Goal: Navigation & Orientation: Understand site structure

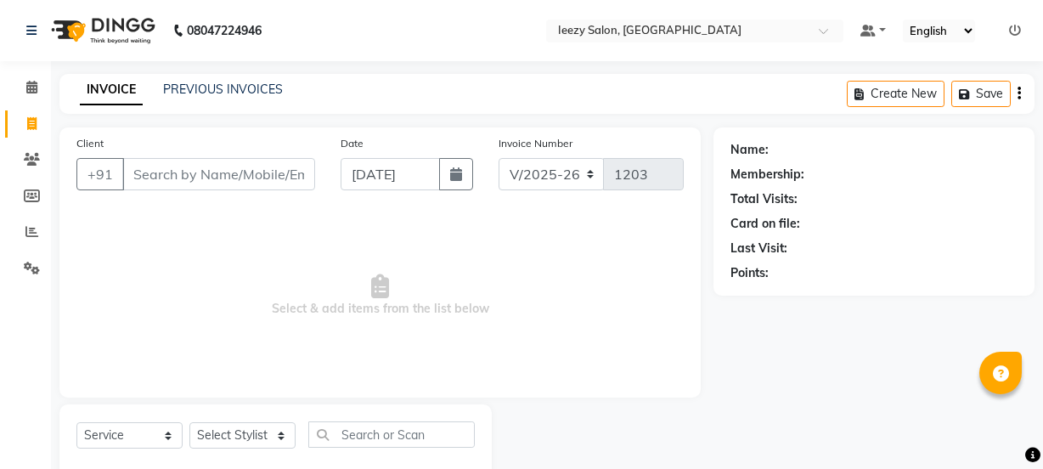
select select "5982"
select select "service"
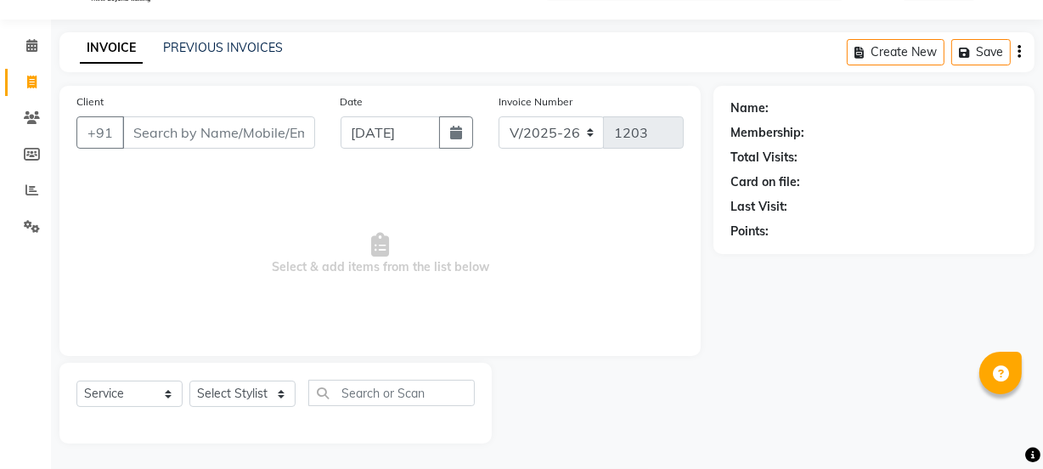
click at [648, 199] on span "Select & add items from the list below" at bounding box center [379, 254] width 607 height 170
click at [27, 224] on icon at bounding box center [32, 226] width 16 height 13
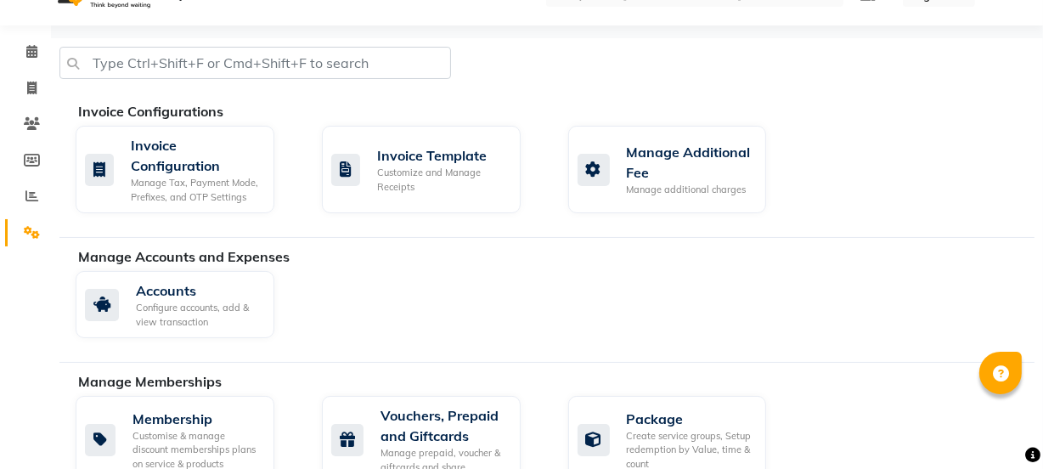
scroll to position [35, 0]
click at [29, 196] on icon at bounding box center [31, 196] width 13 height 13
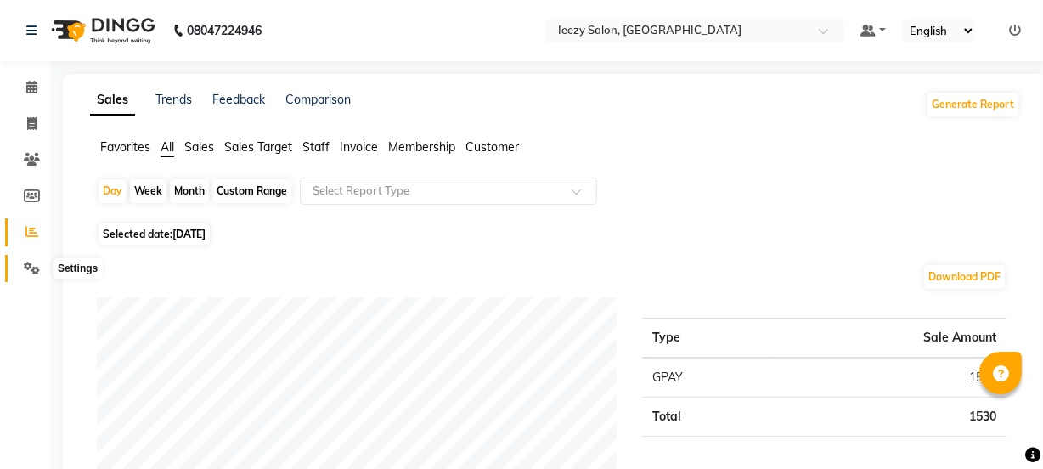
click at [27, 262] on icon at bounding box center [32, 268] width 16 height 13
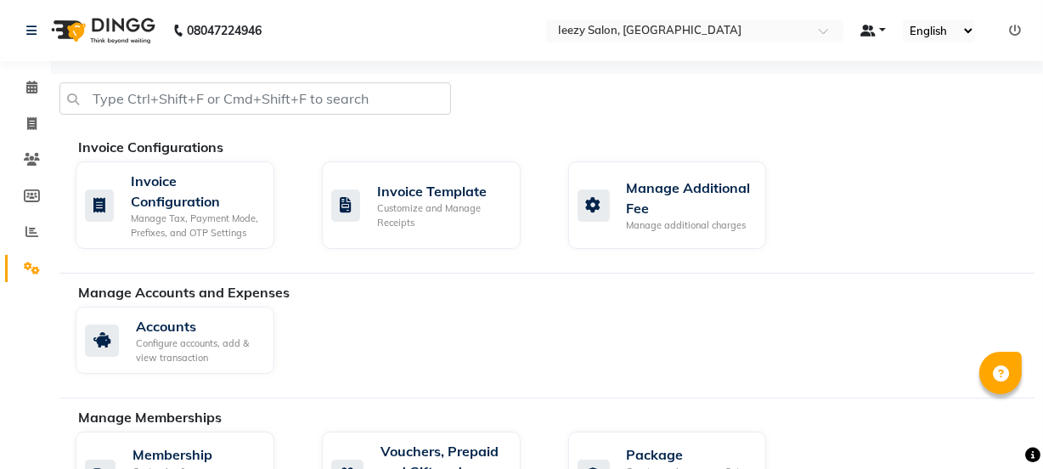
click at [881, 31] on link at bounding box center [872, 31] width 25 height 18
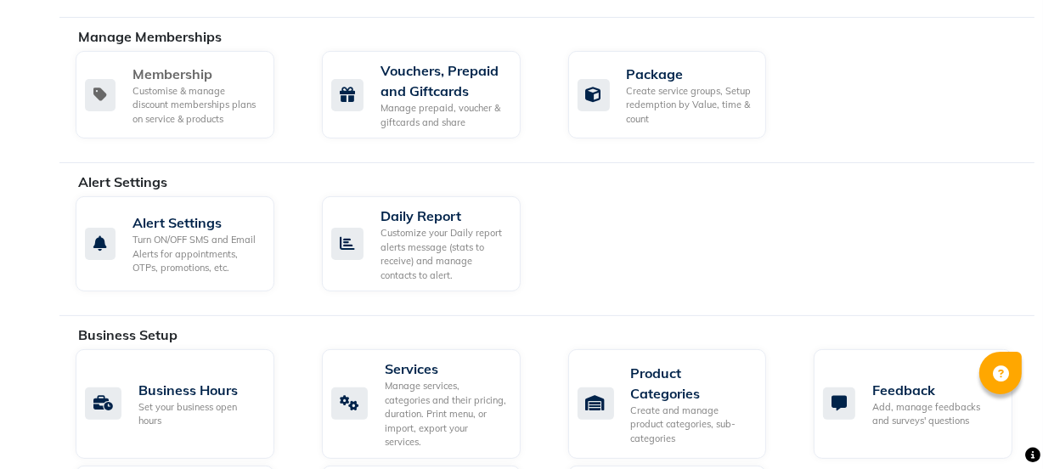
scroll to position [267, 0]
